Goal: Navigation & Orientation: Find specific page/section

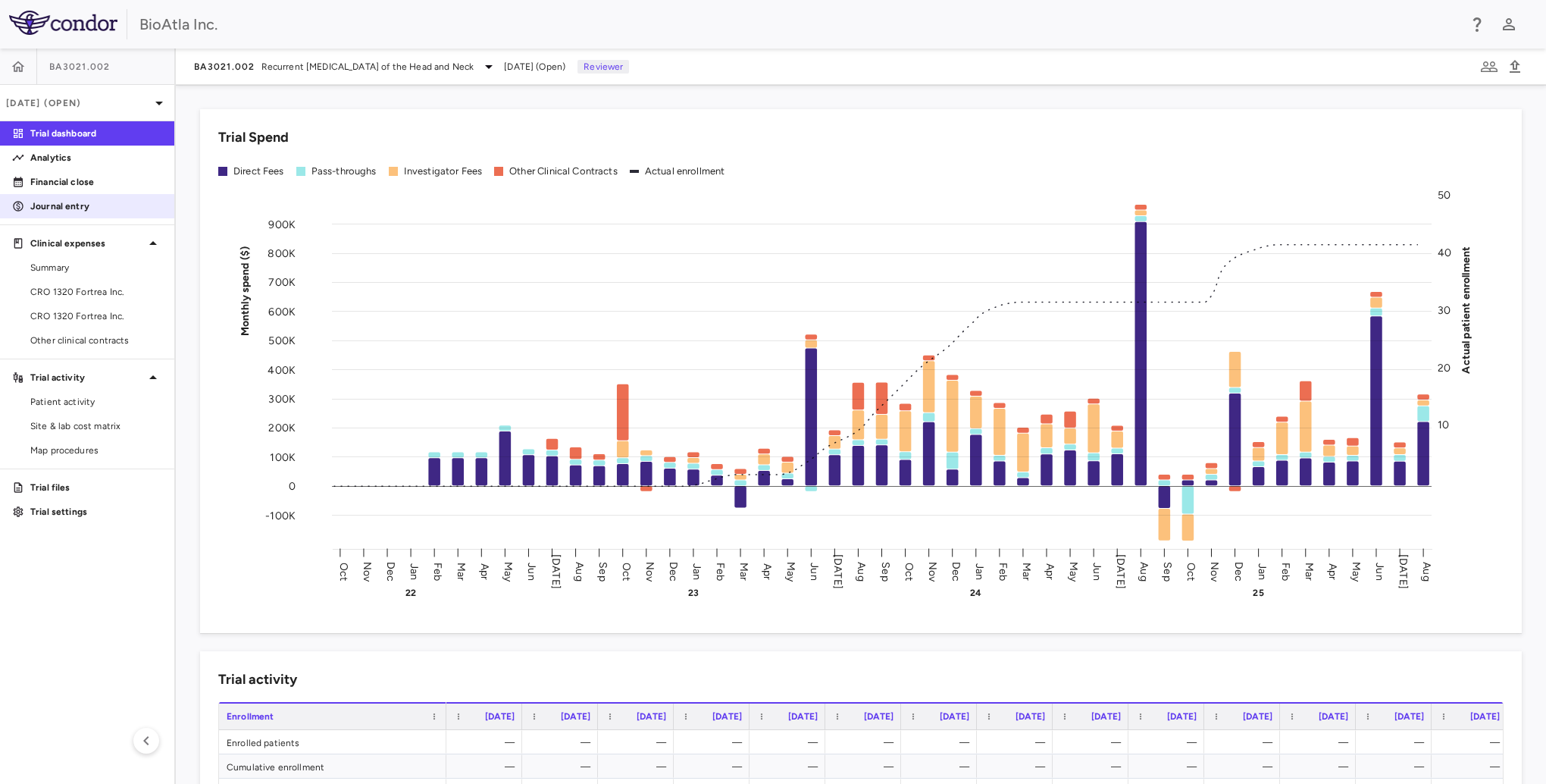
drag, startPoint x: 64, startPoint y: 188, endPoint x: 75, endPoint y: 202, distance: 17.8
click at [64, 188] on p "Financial close" at bounding box center [96, 181] width 132 height 13
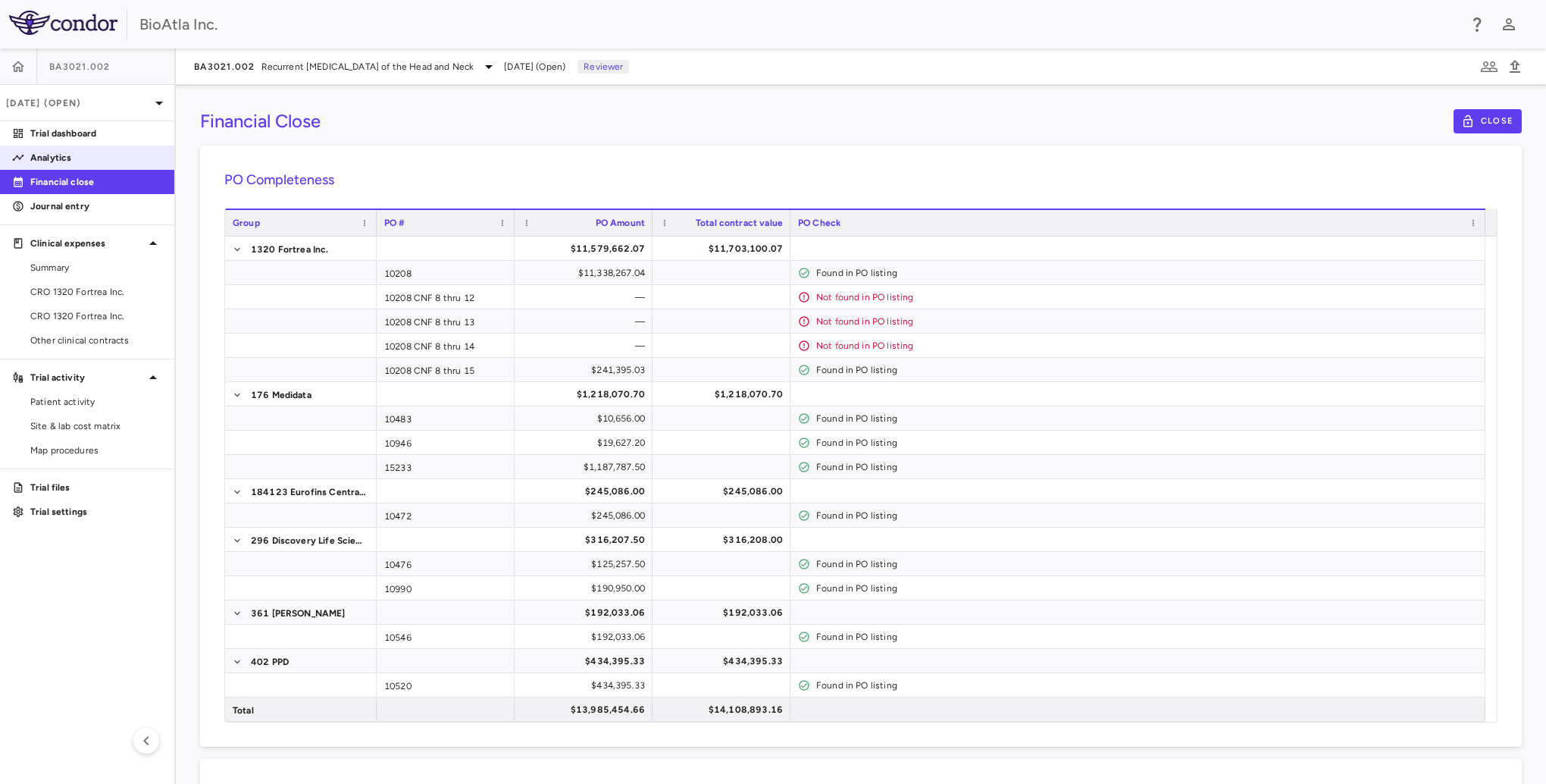
click at [68, 157] on p "Analytics" at bounding box center [96, 157] width 132 height 13
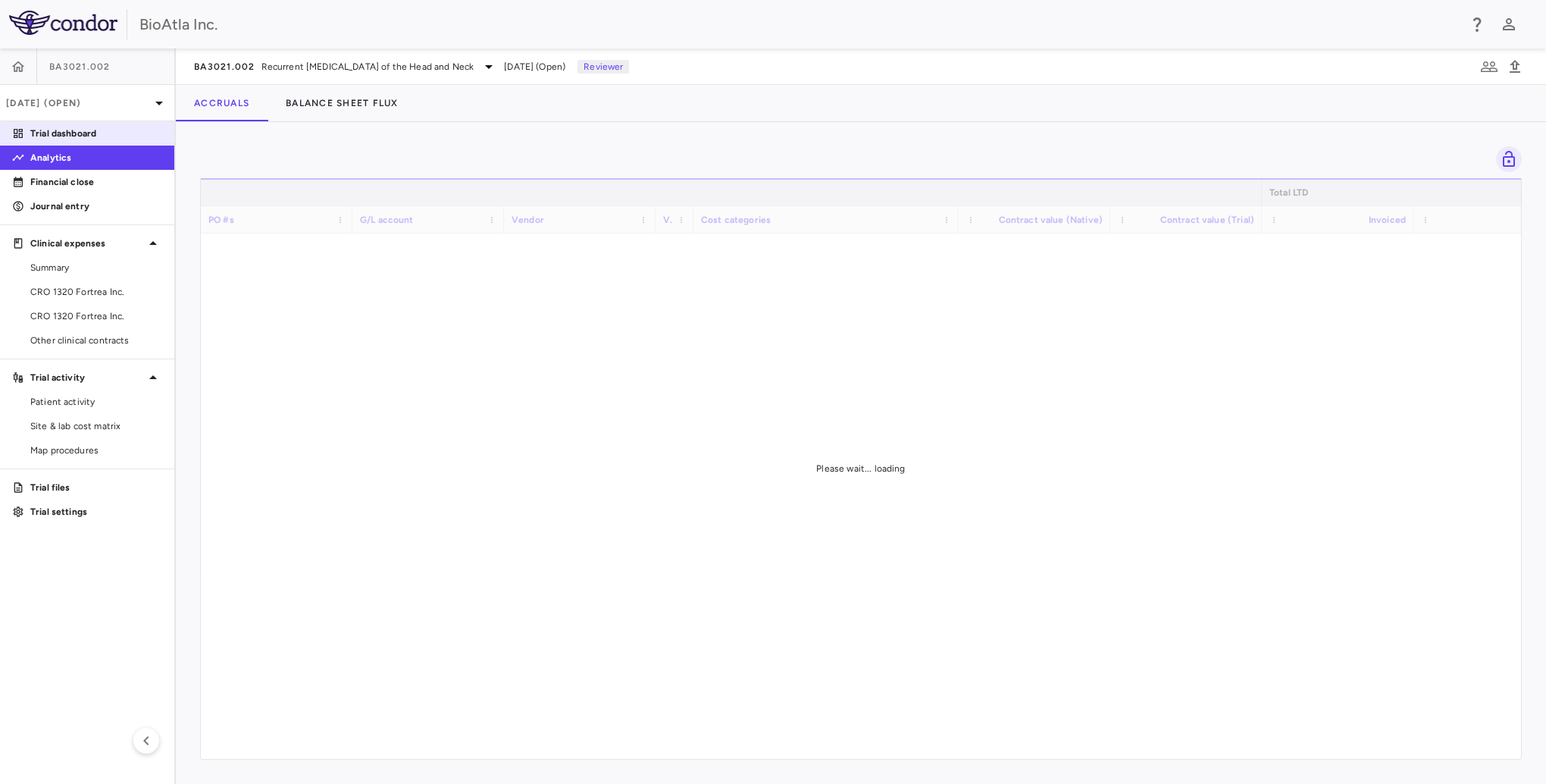
click at [80, 133] on p "Trial dashboard" at bounding box center [96, 132] width 132 height 13
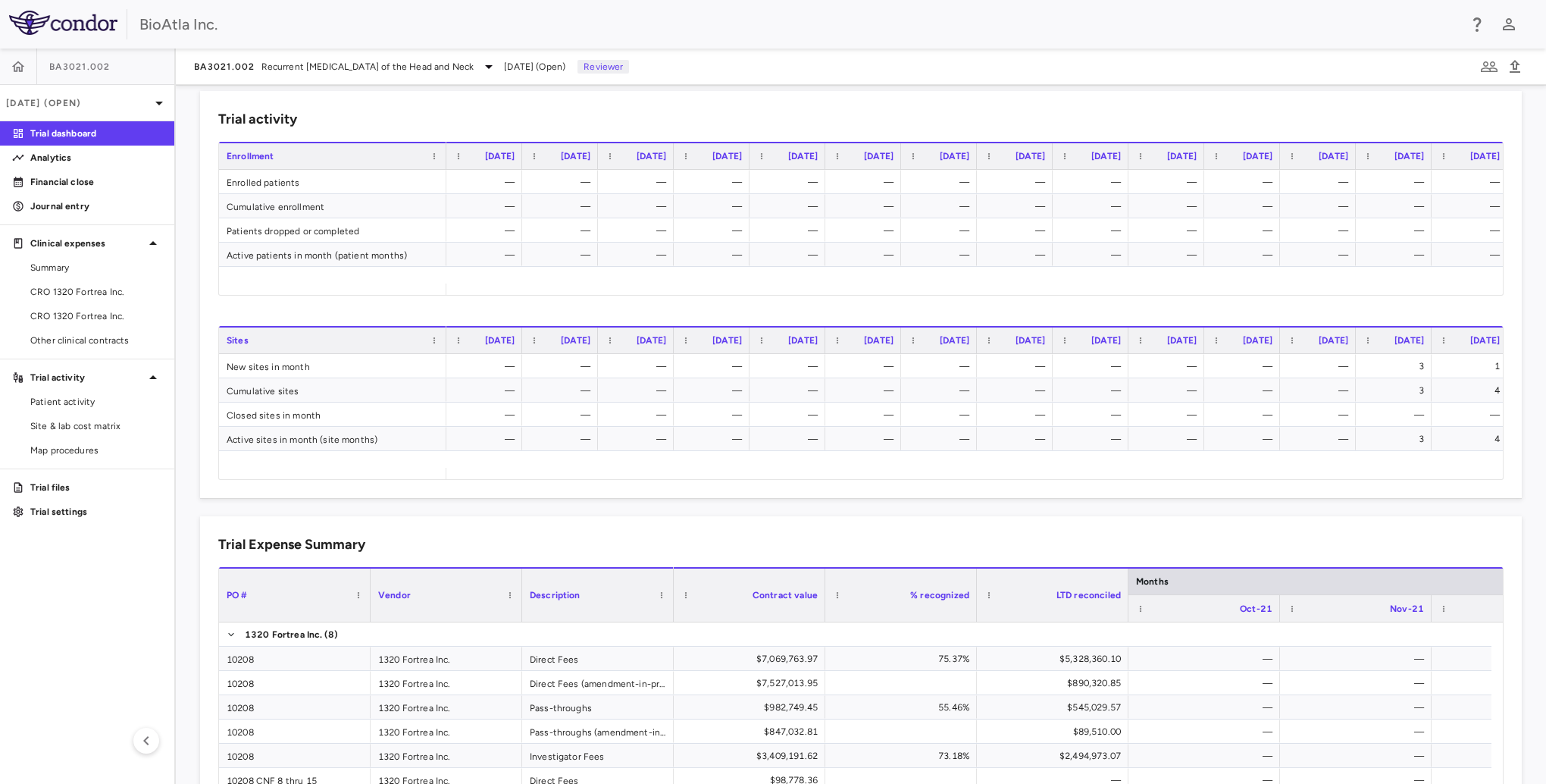
scroll to position [606, 0]
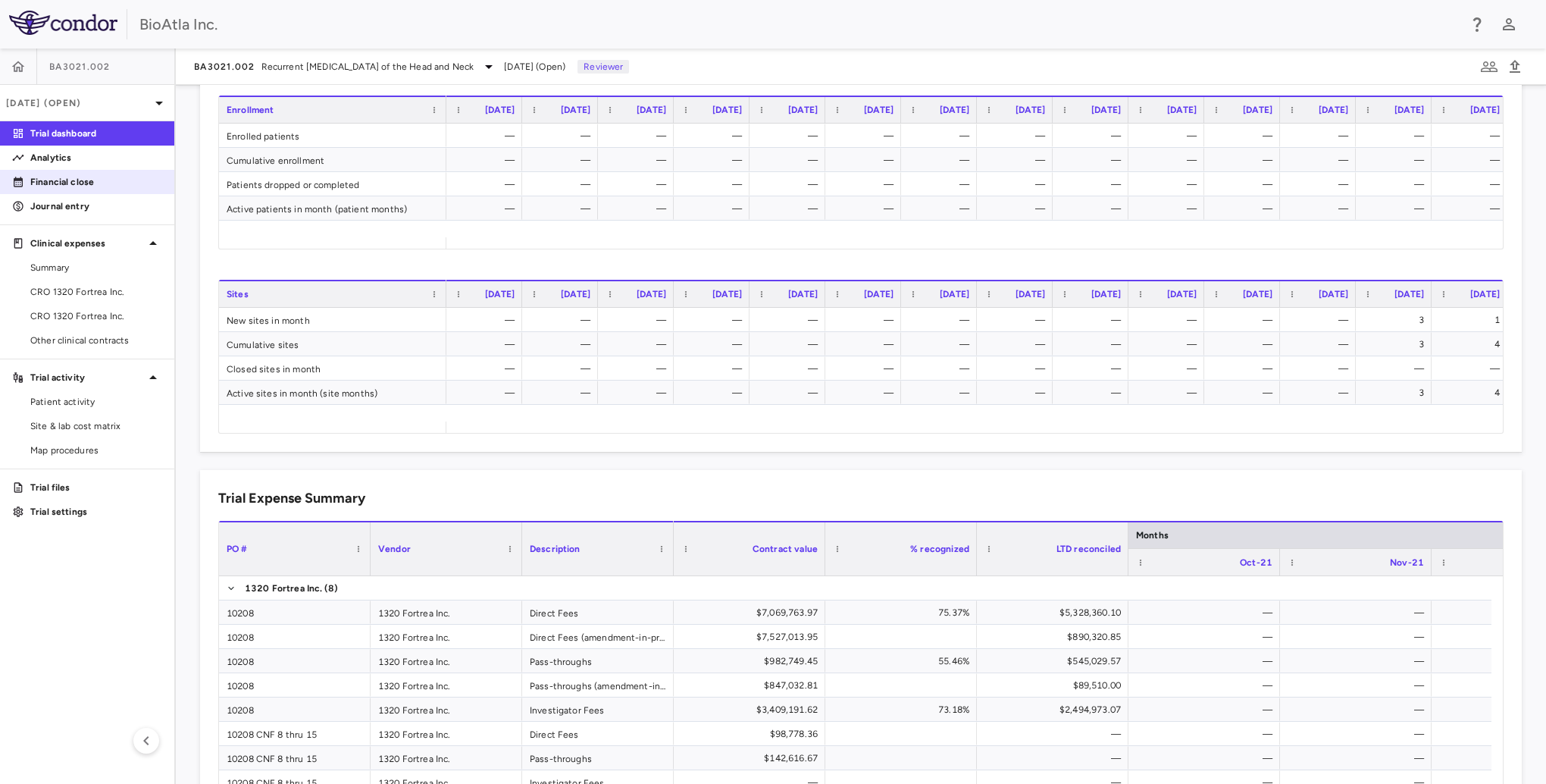
click at [69, 180] on p "Financial close" at bounding box center [96, 181] width 132 height 13
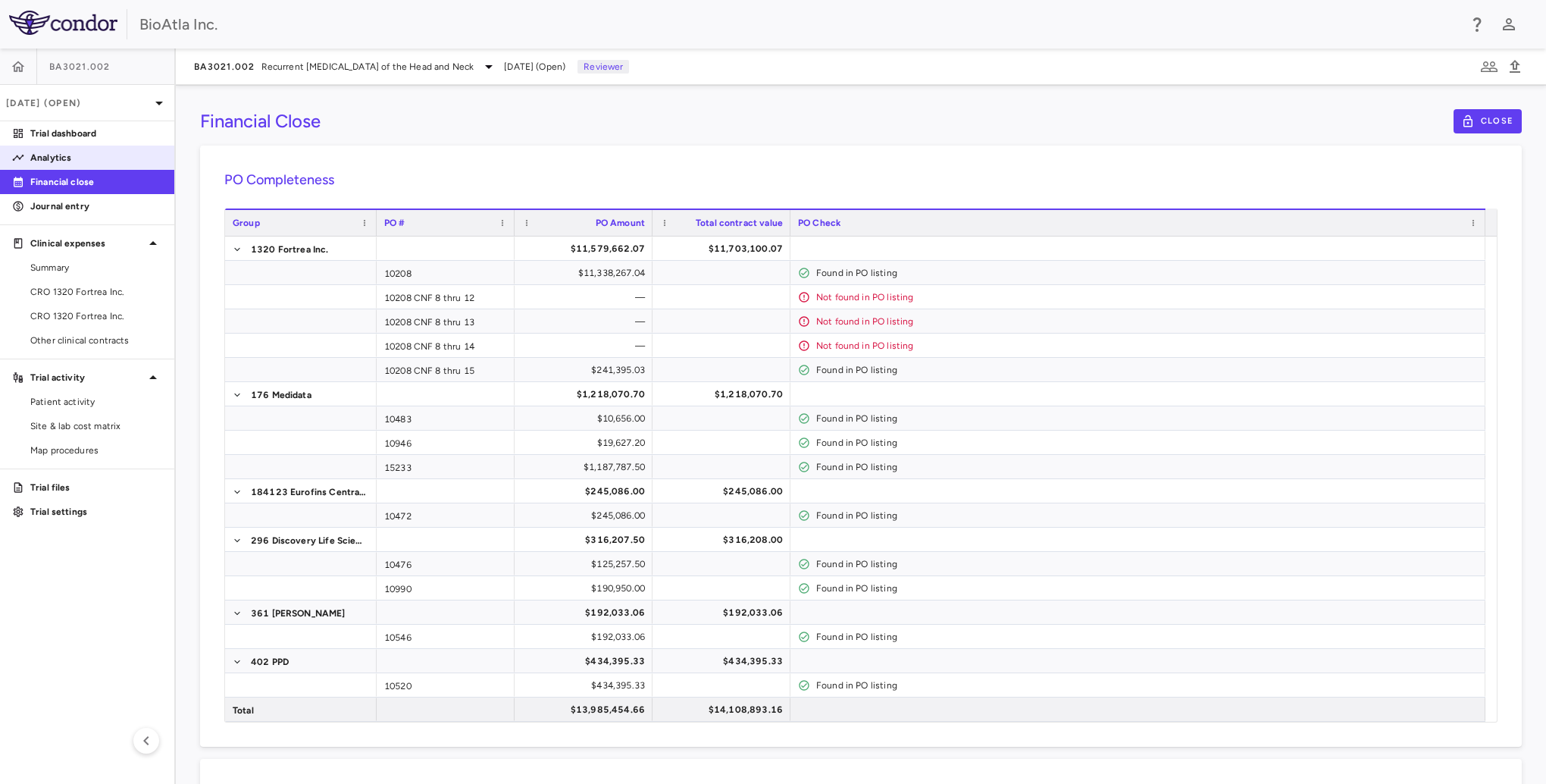
click at [123, 157] on p "Analytics" at bounding box center [96, 157] width 132 height 13
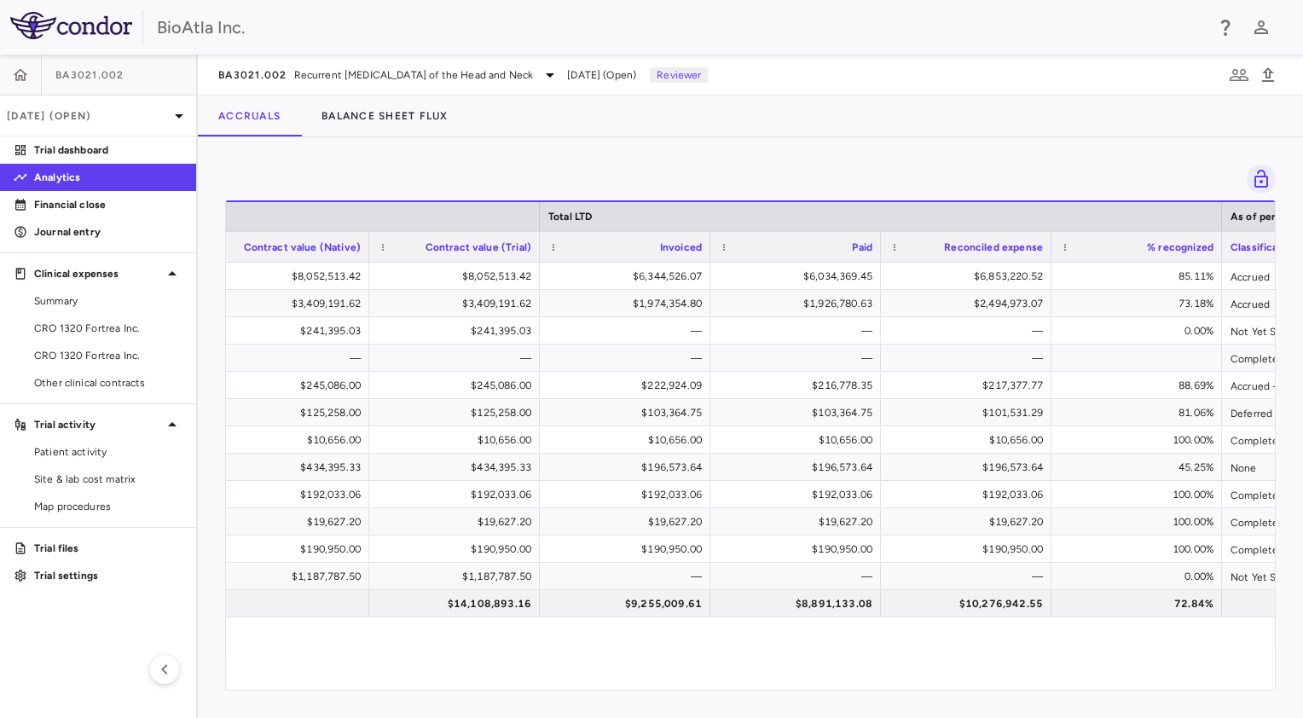
scroll to position [0, 880]
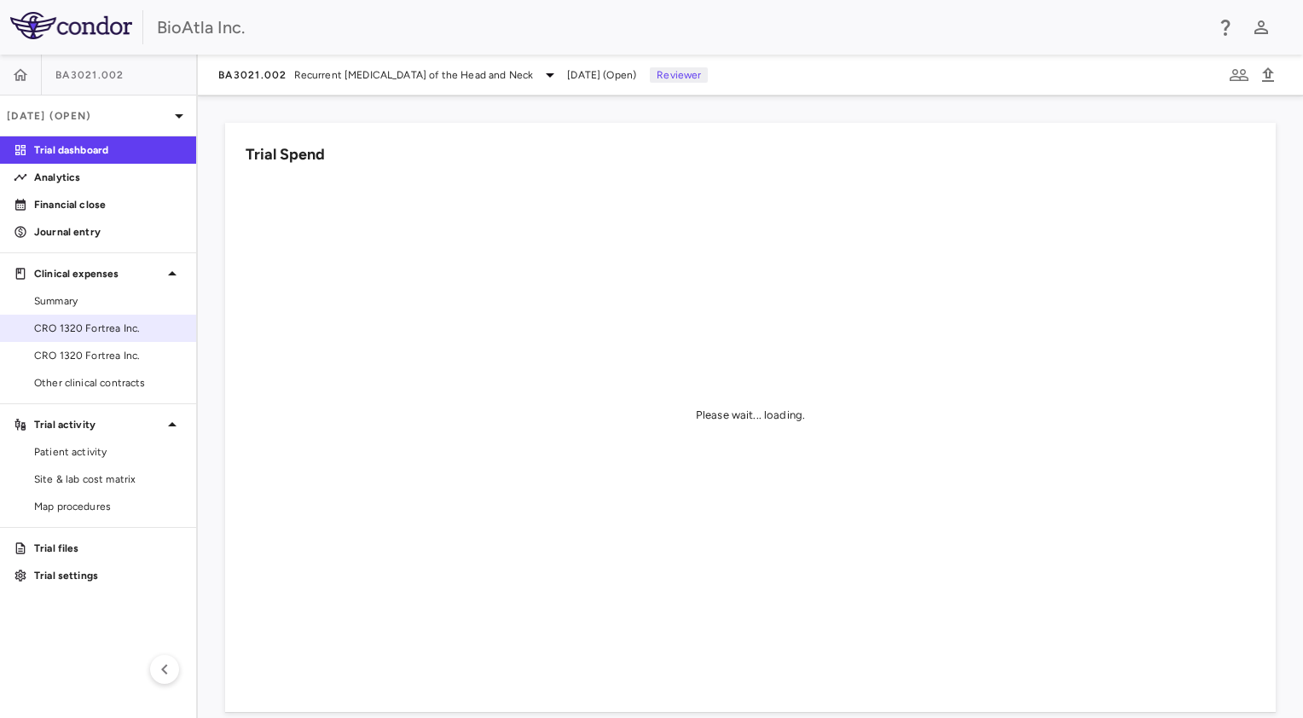
click at [104, 333] on span "CRO 1320 Fortrea Inc." at bounding box center [108, 328] width 148 height 15
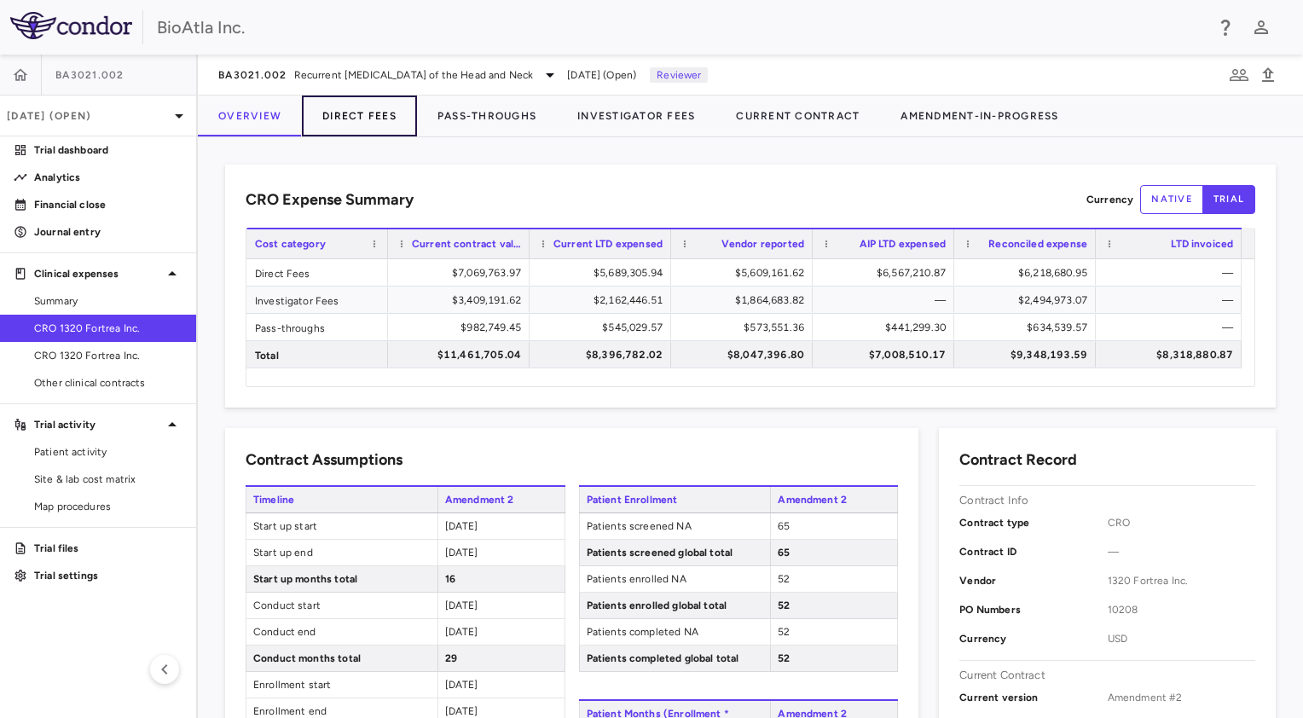
click at [354, 113] on button "Direct Fees" at bounding box center [359, 115] width 115 height 41
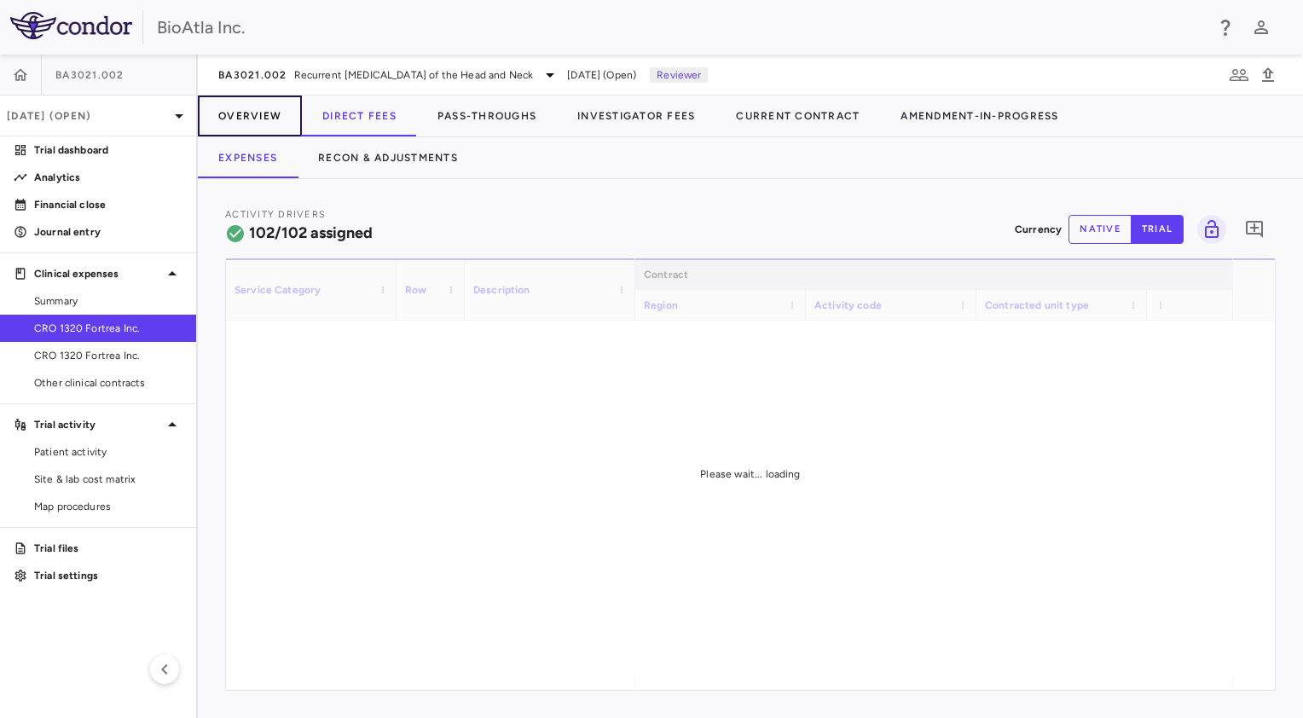
click at [249, 119] on button "Overview" at bounding box center [250, 115] width 104 height 41
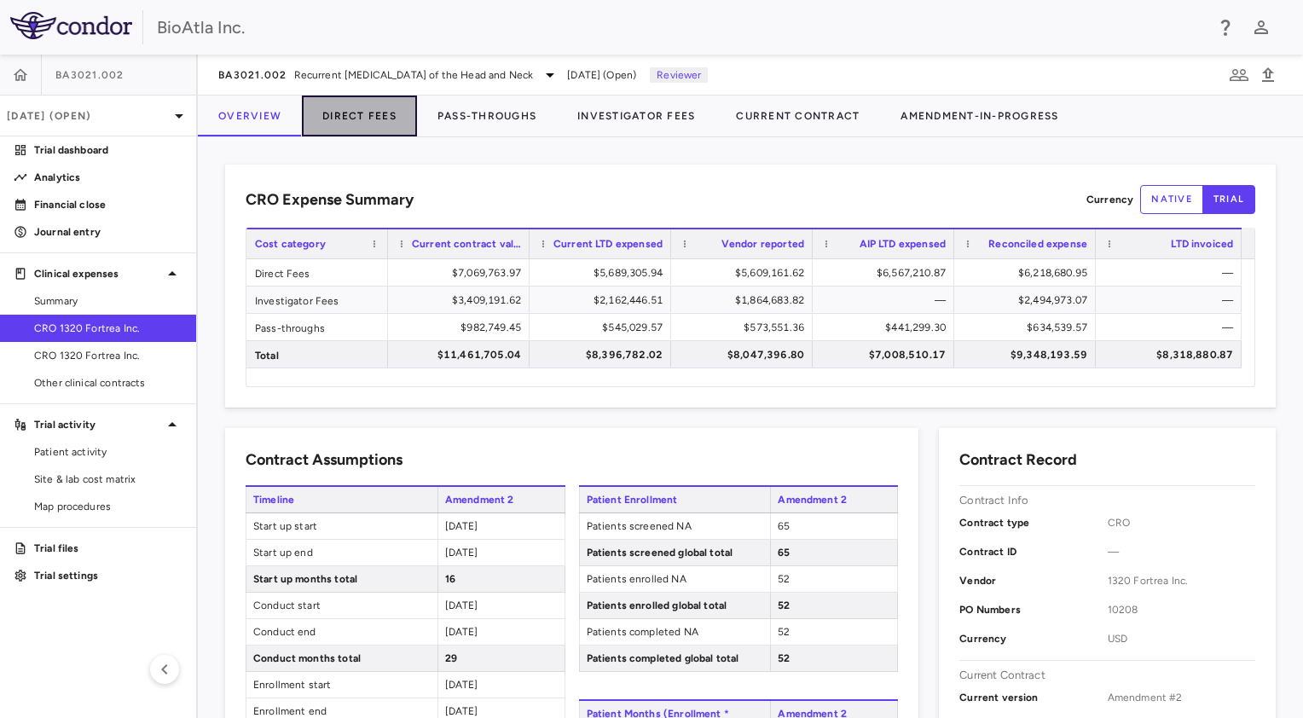
click at [363, 124] on button "Direct Fees" at bounding box center [359, 115] width 115 height 41
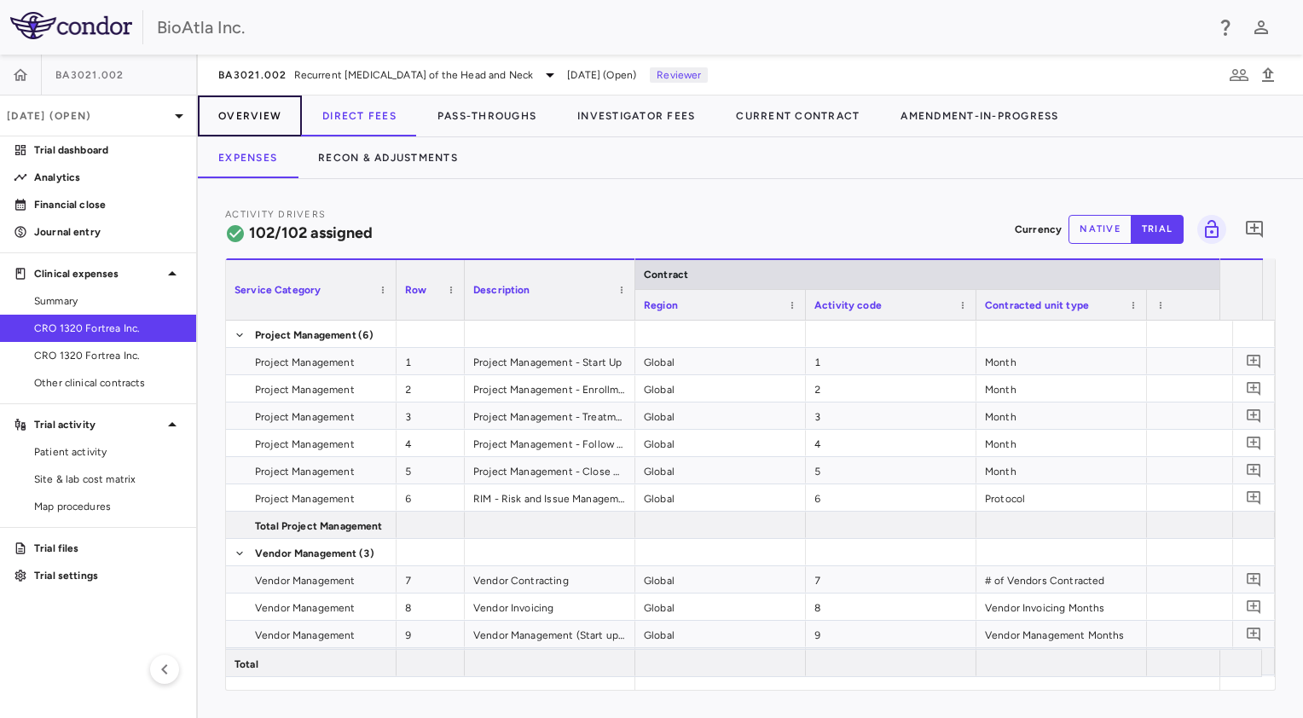
click at [234, 124] on button "Overview" at bounding box center [250, 115] width 104 height 41
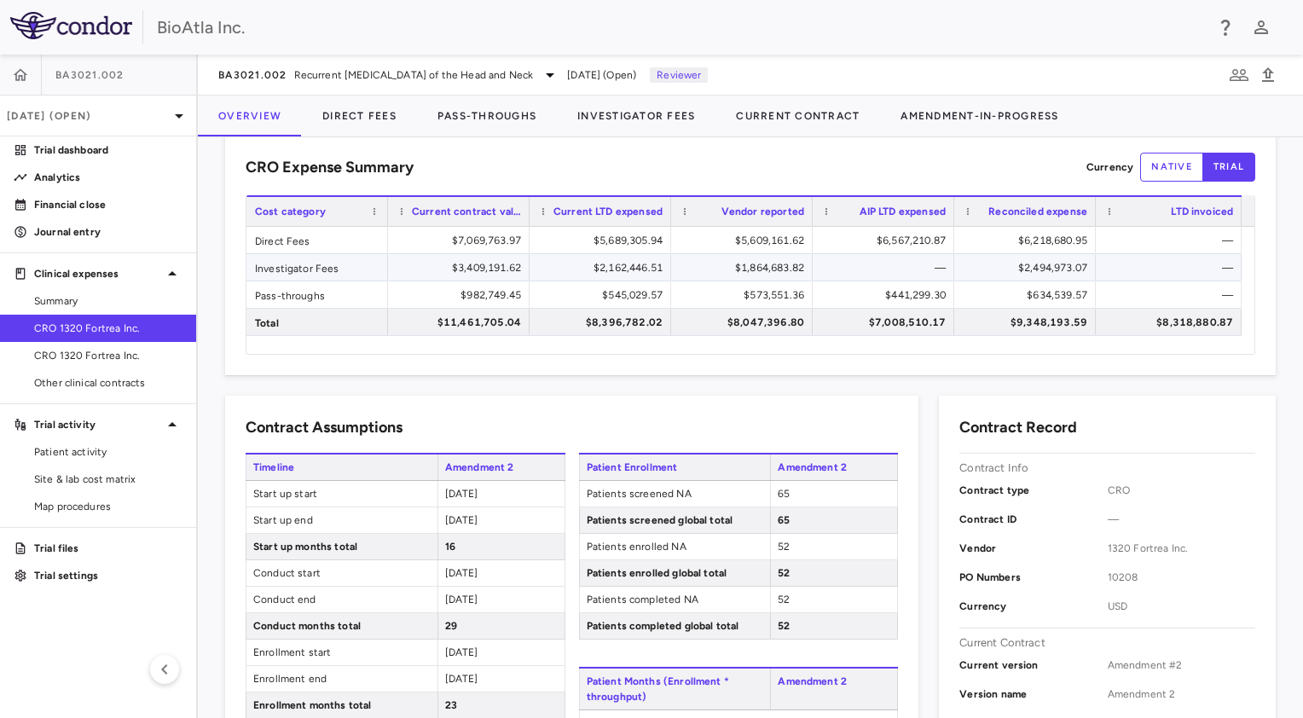
scroll to position [85, 0]
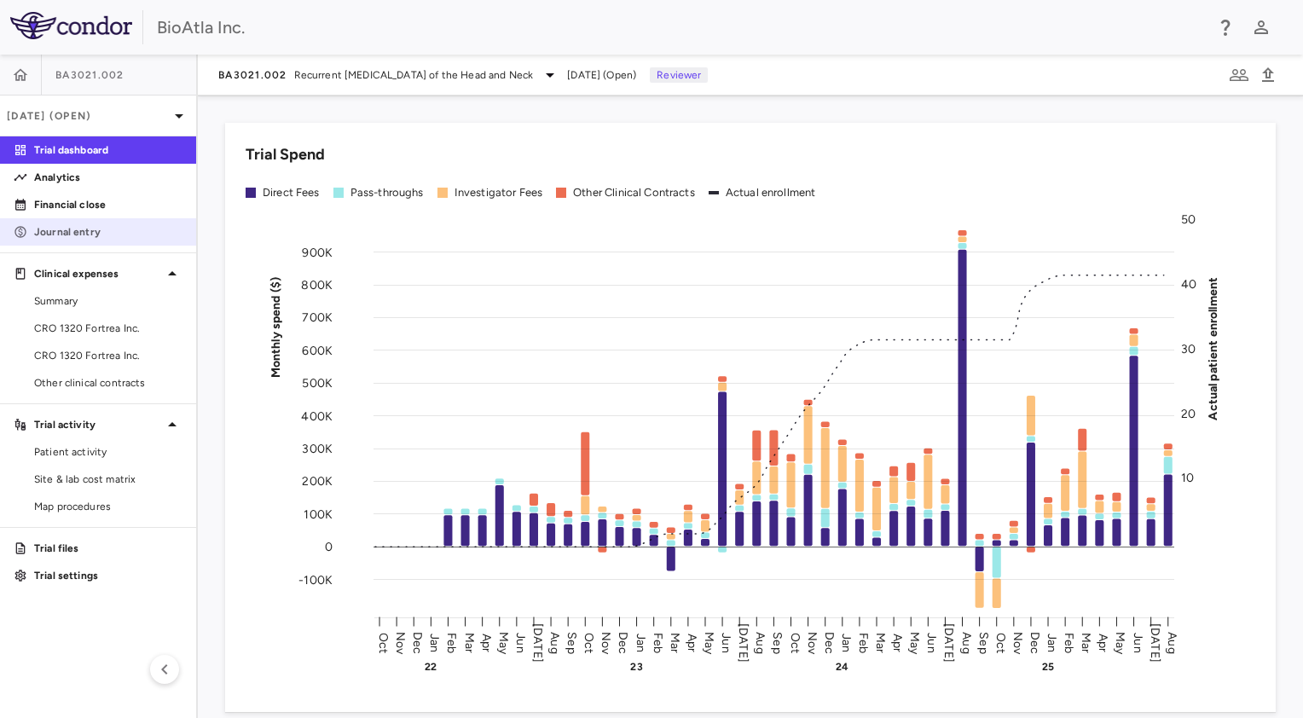
click at [68, 230] on p "Journal entry" at bounding box center [108, 231] width 148 height 15
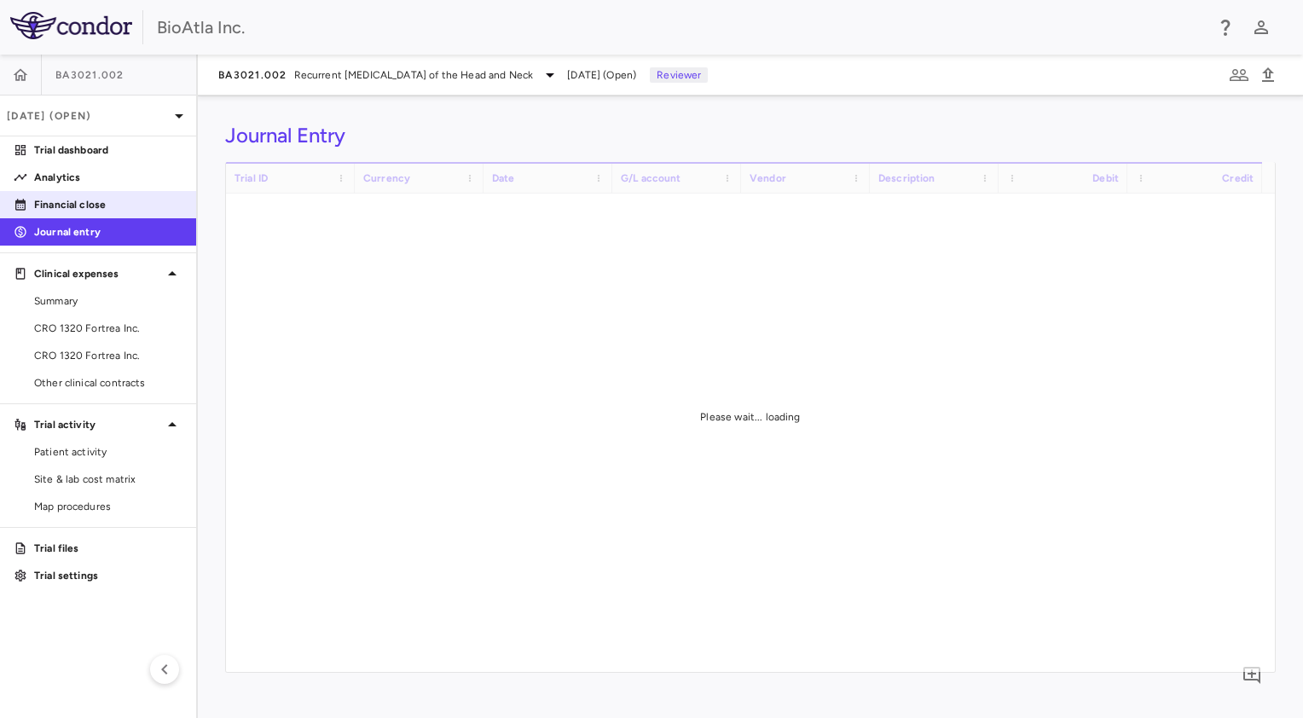
click at [77, 200] on p "Financial close" at bounding box center [108, 204] width 148 height 15
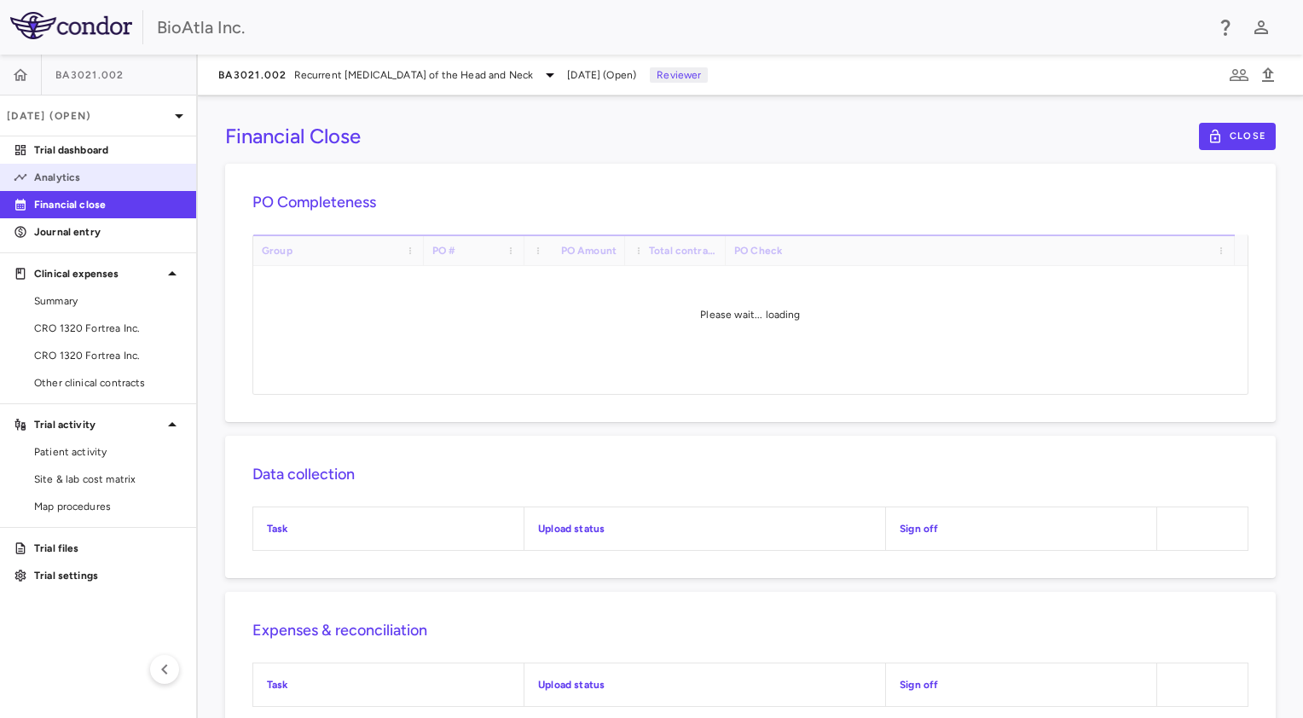
click at [86, 185] on link "Analytics" at bounding box center [98, 178] width 196 height 26
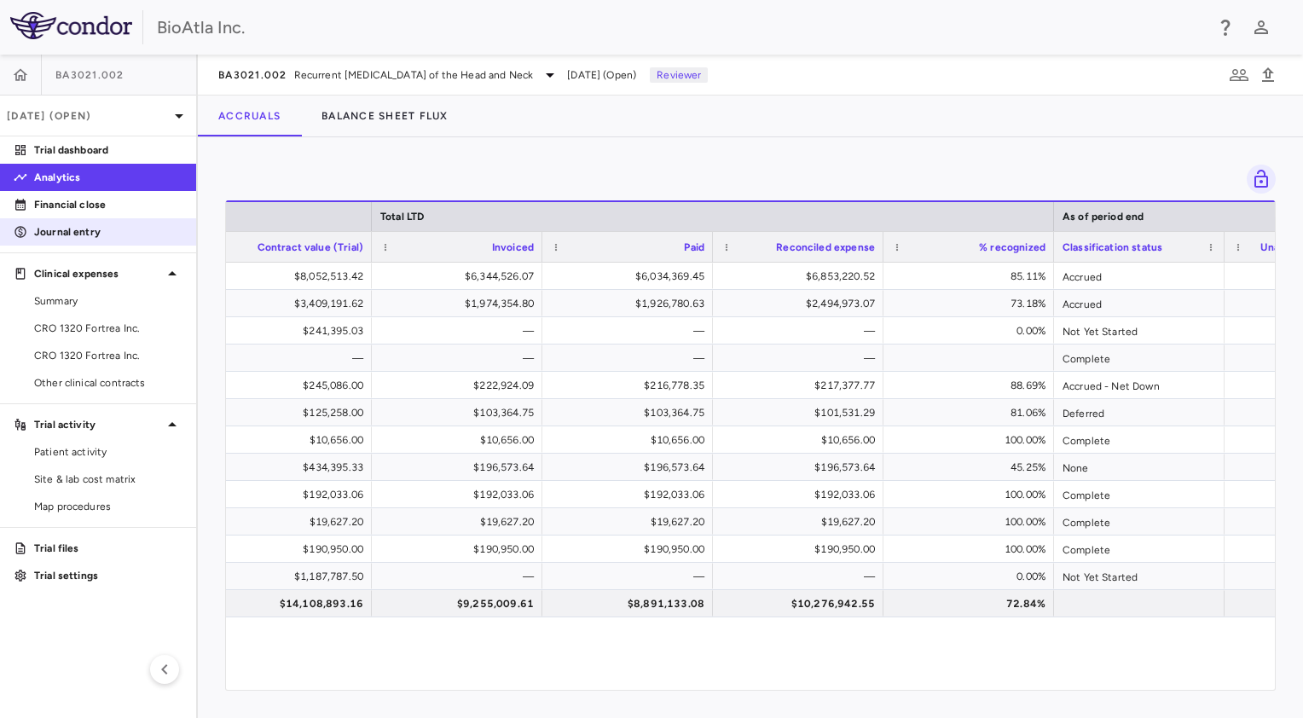
drag, startPoint x: 38, startPoint y: 213, endPoint x: 81, endPoint y: 239, distance: 50.4
click at [38, 213] on link "Financial close" at bounding box center [98, 205] width 196 height 26
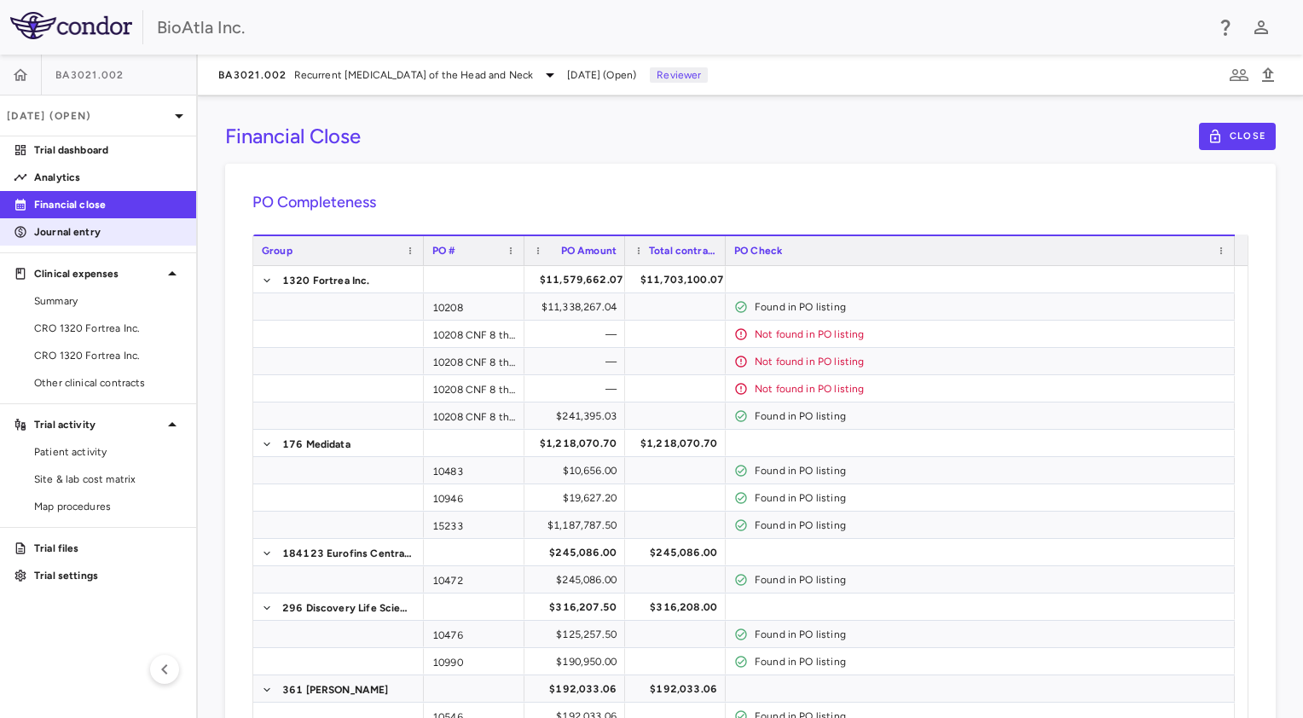
click at [81, 240] on link "Journal entry" at bounding box center [98, 232] width 196 height 26
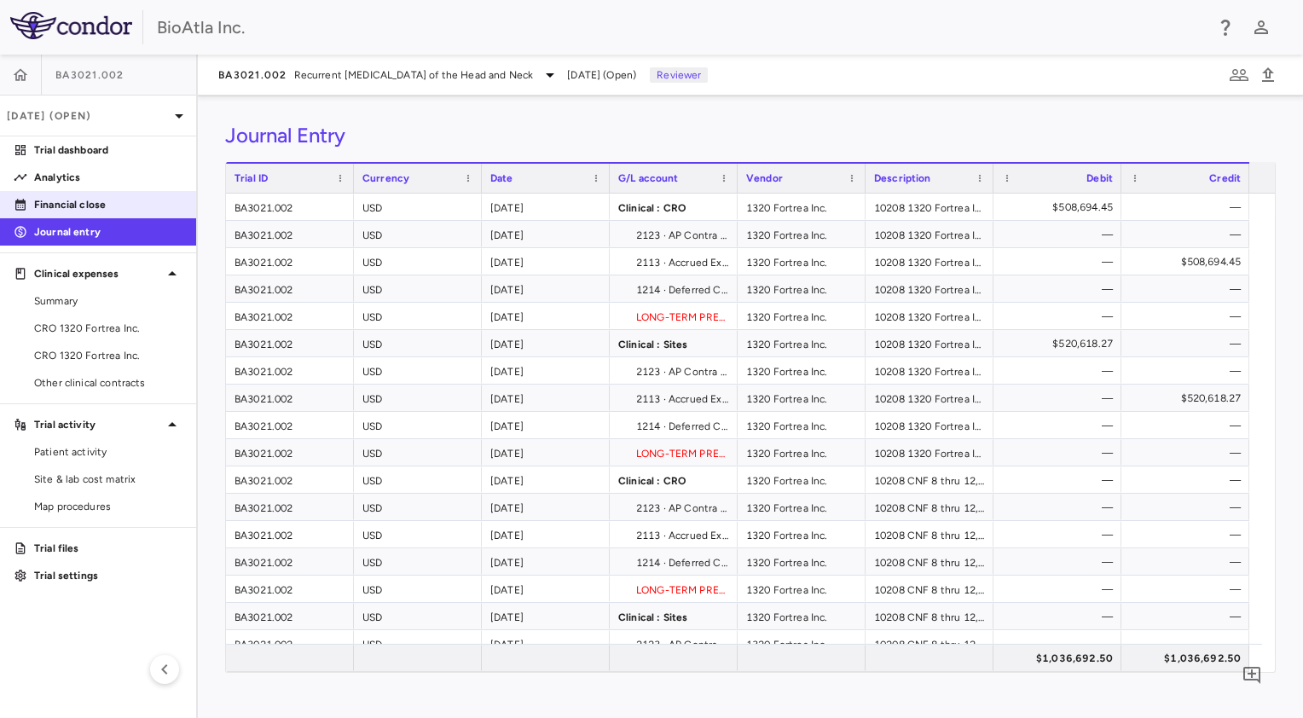
click at [90, 204] on p "Financial close" at bounding box center [108, 204] width 148 height 15
